Goal: Information Seeking & Learning: Learn about a topic

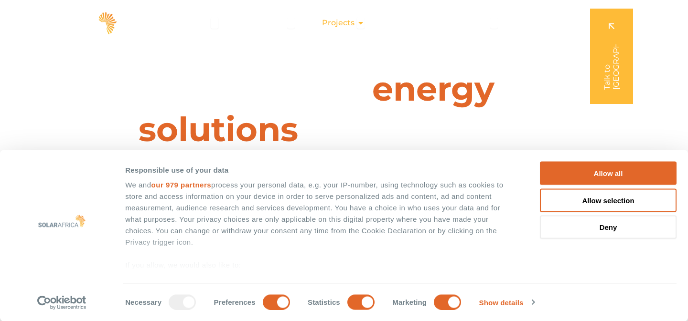
drag, startPoint x: 0, startPoint y: 0, endPoint x: 338, endPoint y: 26, distance: 338.7
click at [338, 26] on span "Projects" at bounding box center [338, 22] width 32 height 11
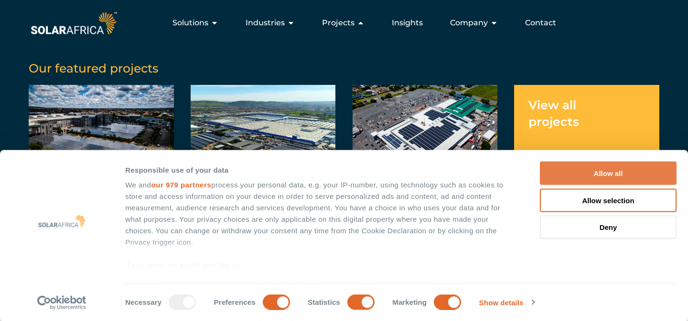
click at [546, 173] on button "Allow all" at bounding box center [608, 173] width 137 height 23
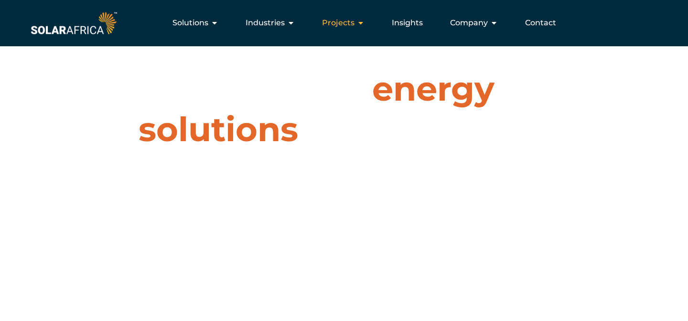
click at [359, 24] on icon "Menu" at bounding box center [361, 23] width 8 height 8
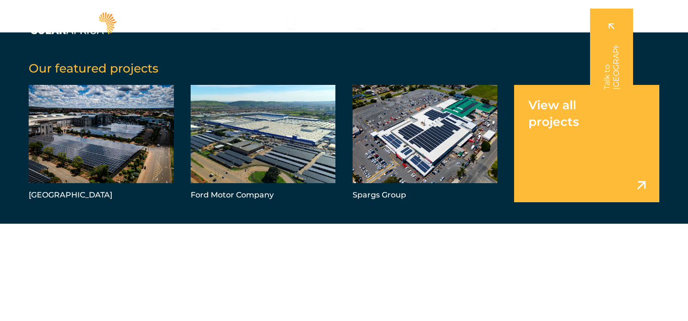
click at [551, 134] on link "Menu" at bounding box center [586, 143] width 145 height 117
